Goal: Task Accomplishment & Management: Use online tool/utility

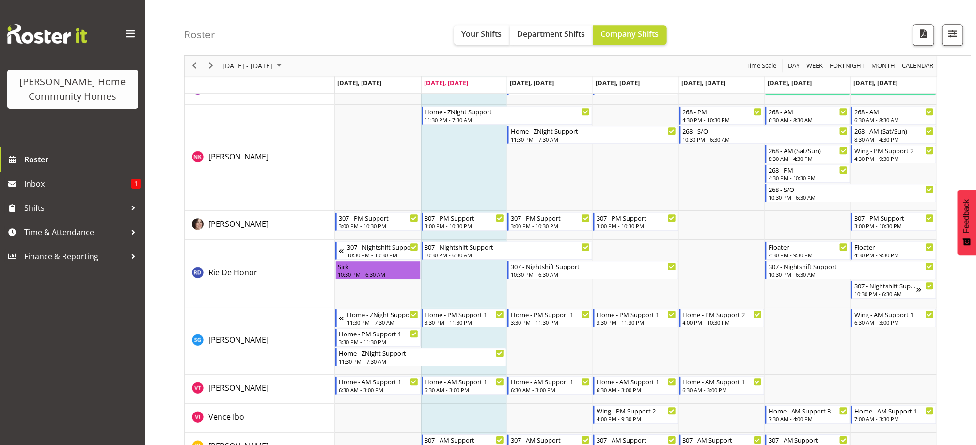
scroll to position [1301, 0]
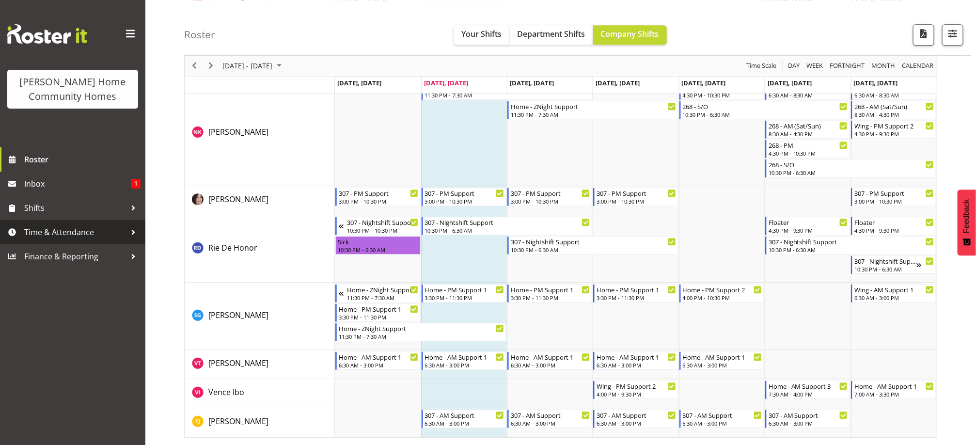
click at [118, 227] on span "Time & Attendance" at bounding box center [75, 232] width 102 height 15
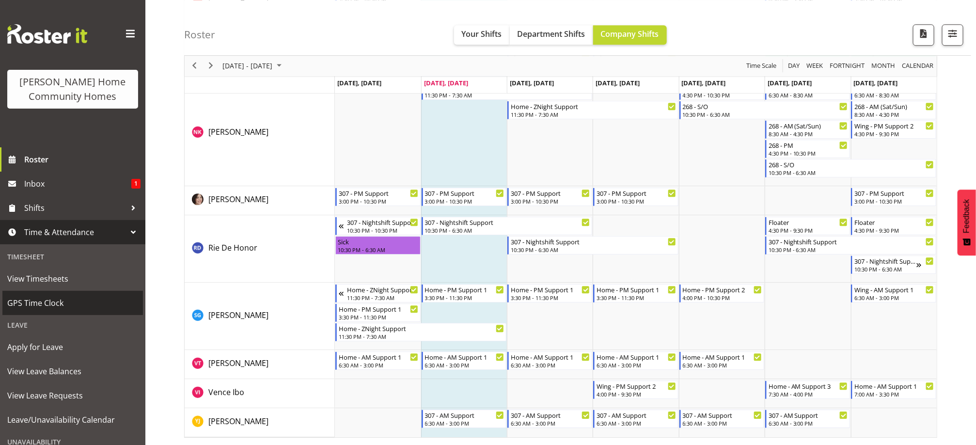
click at [108, 299] on span "GPS Time Clock" at bounding box center [72, 303] width 131 height 15
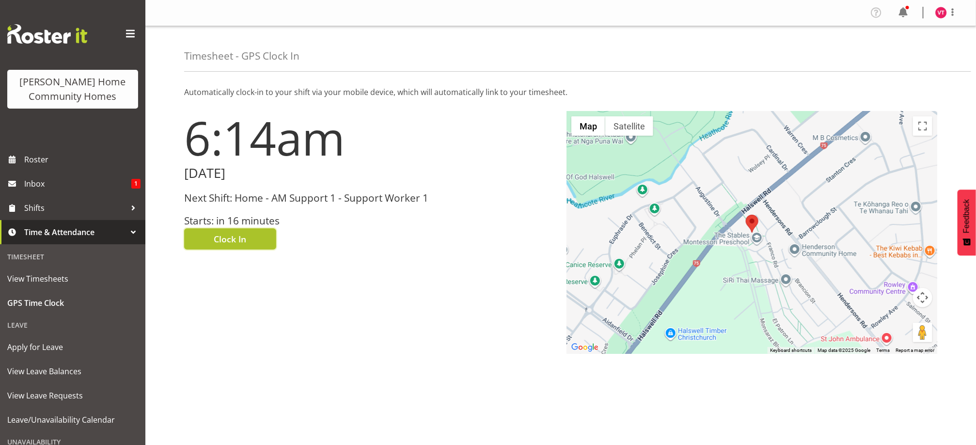
click at [217, 237] on span "Clock In" at bounding box center [230, 239] width 32 height 13
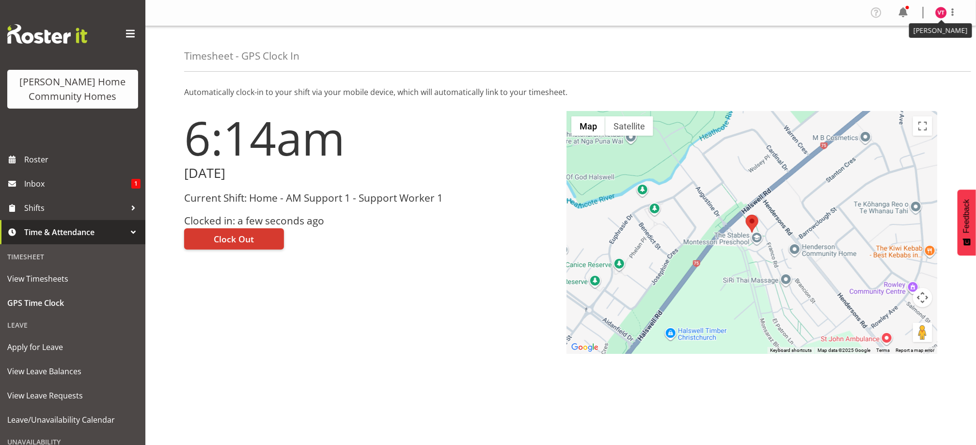
click at [938, 13] on img at bounding box center [941, 13] width 12 height 12
click at [908, 52] on link "Log Out" at bounding box center [911, 50] width 93 height 17
